Goal: Information Seeking & Learning: Learn about a topic

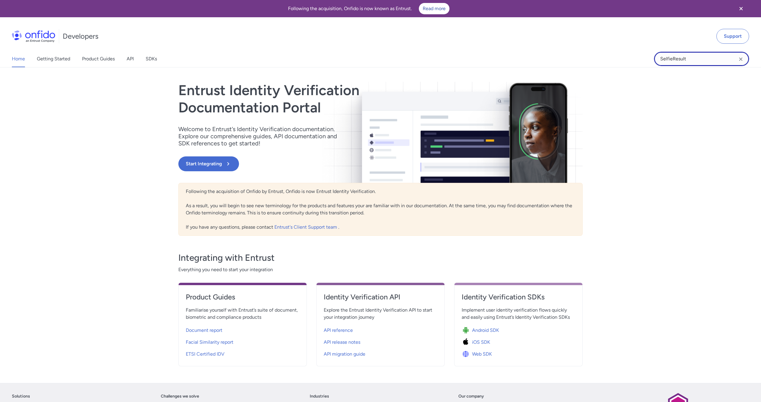
click at [711, 56] on input "SelfieResult" at bounding box center [701, 59] width 95 height 14
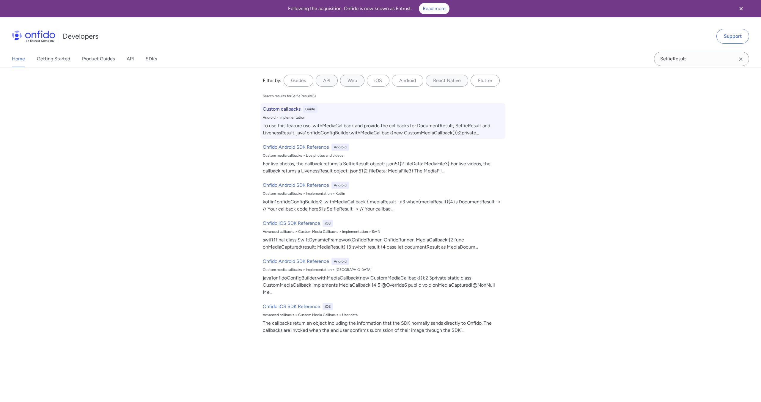
click at [291, 110] on h6 "Custom callbacks" at bounding box center [282, 108] width 38 height 7
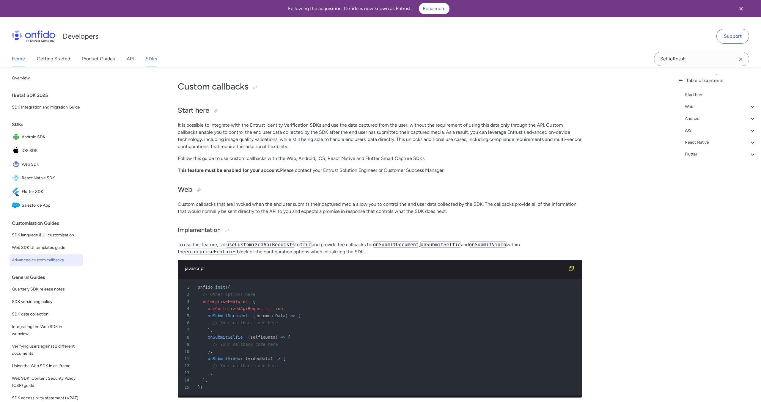
click at [17, 59] on link "Home" at bounding box center [18, 59] width 13 height 17
click at [23, 59] on link "Home" at bounding box center [18, 59] width 13 height 17
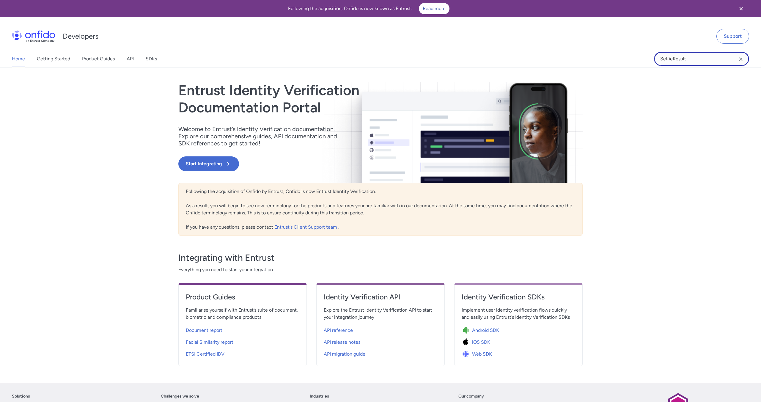
click at [678, 61] on input "SelfieResult" at bounding box center [701, 59] width 95 height 14
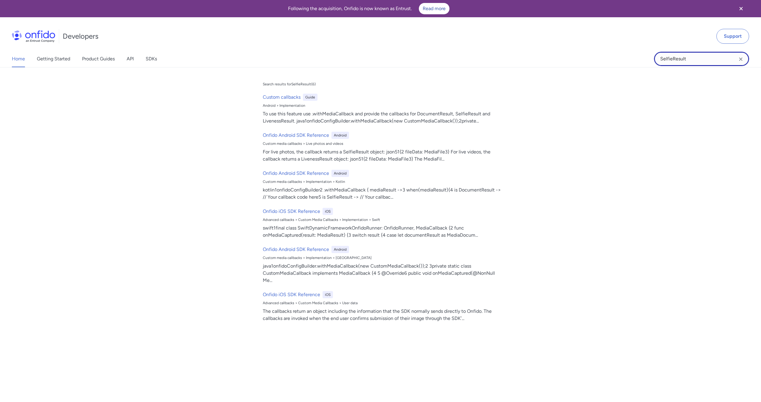
click at [678, 61] on input "SelfieResult" at bounding box center [701, 59] width 95 height 14
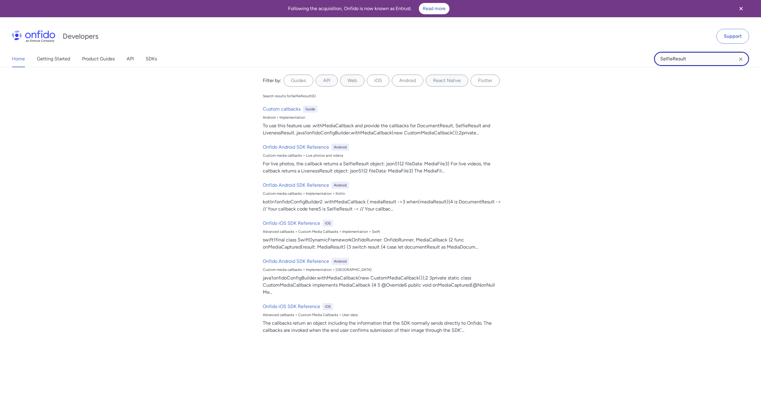
click at [678, 61] on input "SelfieResult" at bounding box center [701, 59] width 95 height 14
type input "selfie"
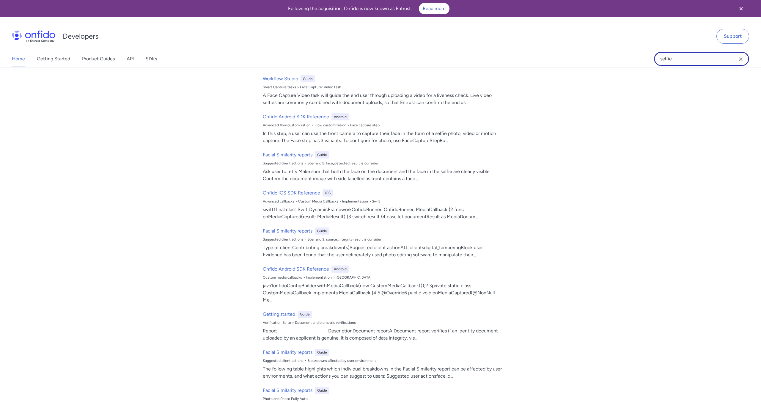
scroll to position [708, 0]
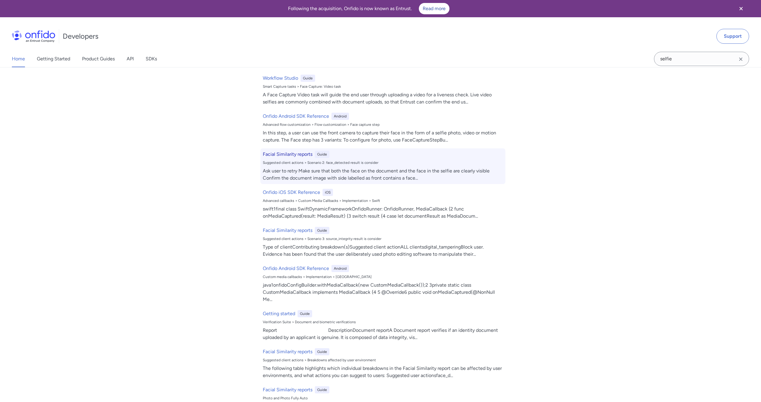
click at [306, 152] on h6 "Facial Similarity reports" at bounding box center [288, 154] width 50 height 7
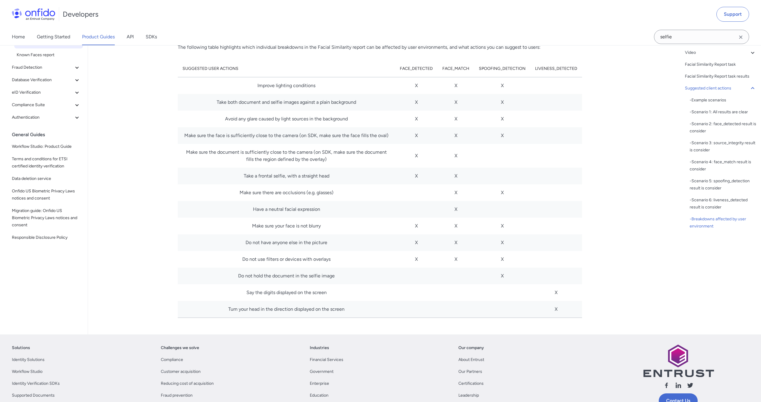
scroll to position [3231, 0]
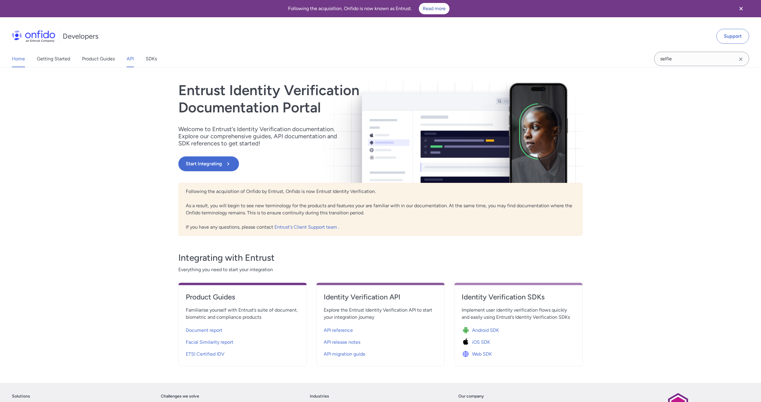
click at [133, 60] on link "API" at bounding box center [130, 59] width 7 height 17
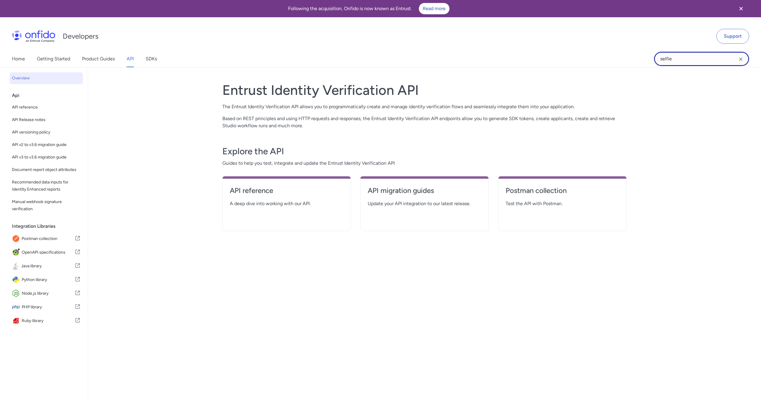
click at [693, 63] on input "selfie" at bounding box center [701, 59] width 95 height 14
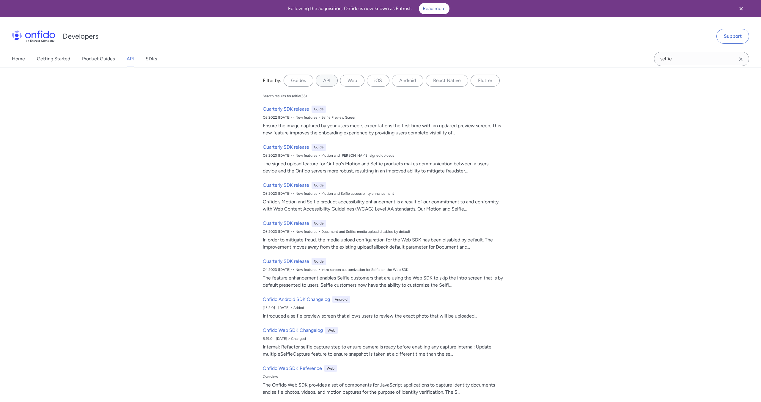
click at [25, 61] on div "Home Getting Started Product Guides API SDKs" at bounding box center [90, 59] width 181 height 17
click at [12, 61] on link "Home" at bounding box center [18, 59] width 13 height 17
